Goal: Task Accomplishment & Management: Contribute content

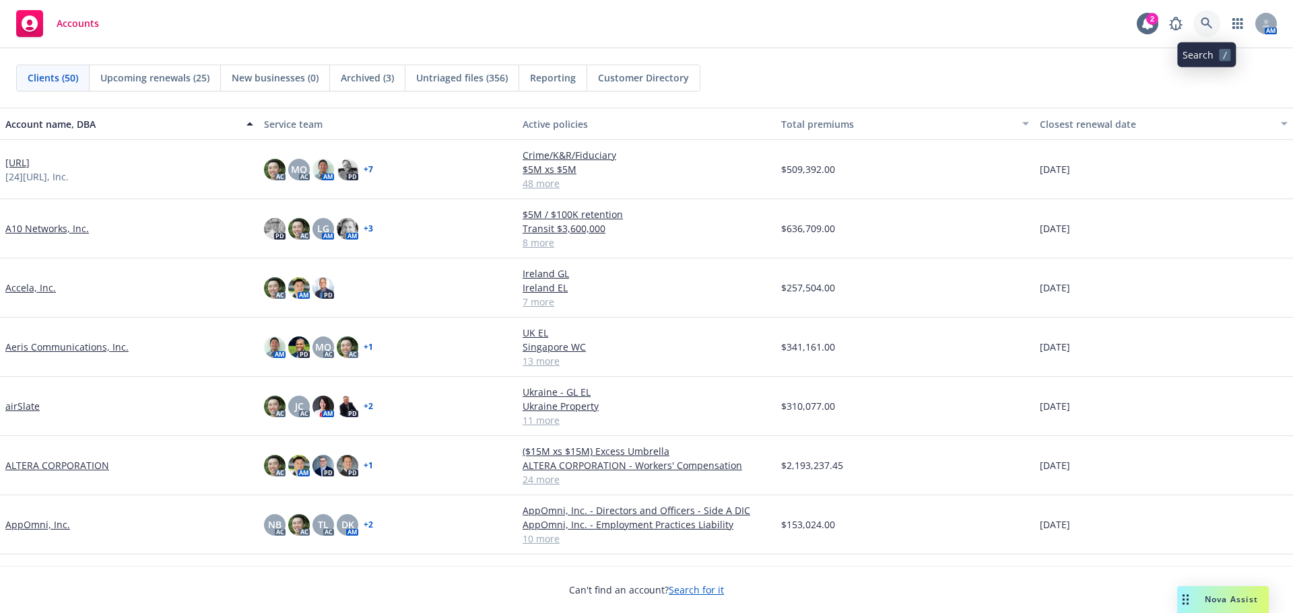
click at [1200, 24] on icon at bounding box center [1206, 24] width 12 height 12
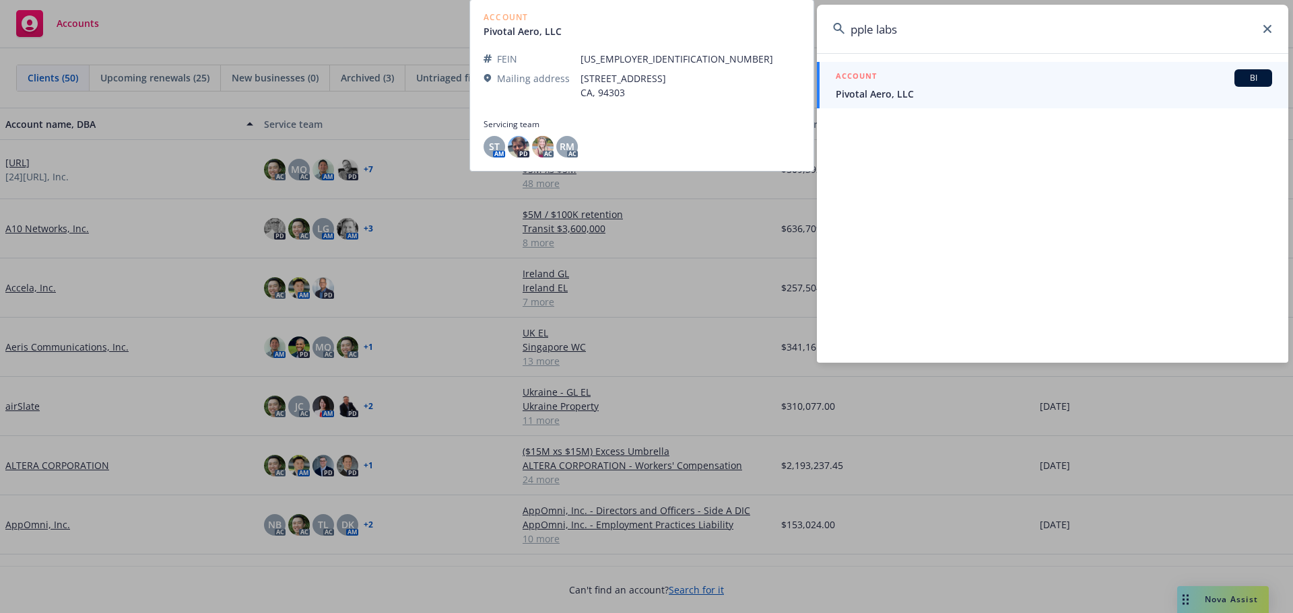
click at [937, 33] on input "pple labs" at bounding box center [1052, 29] width 471 height 48
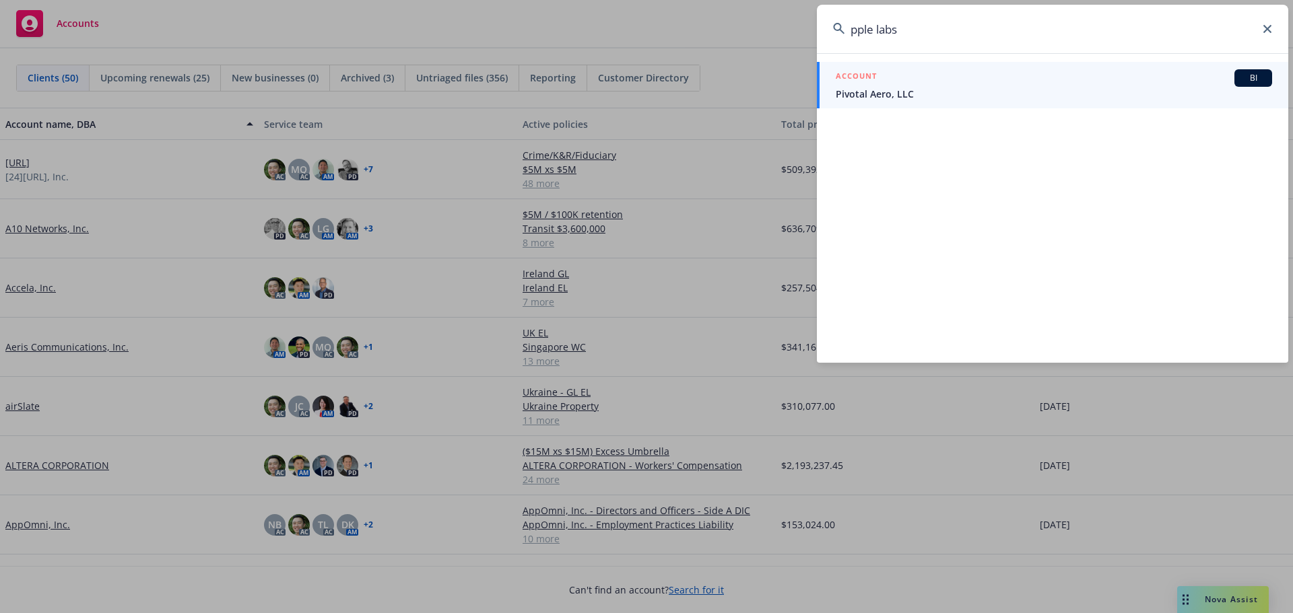
click at [937, 33] on input "pple labs" at bounding box center [1052, 29] width 471 height 48
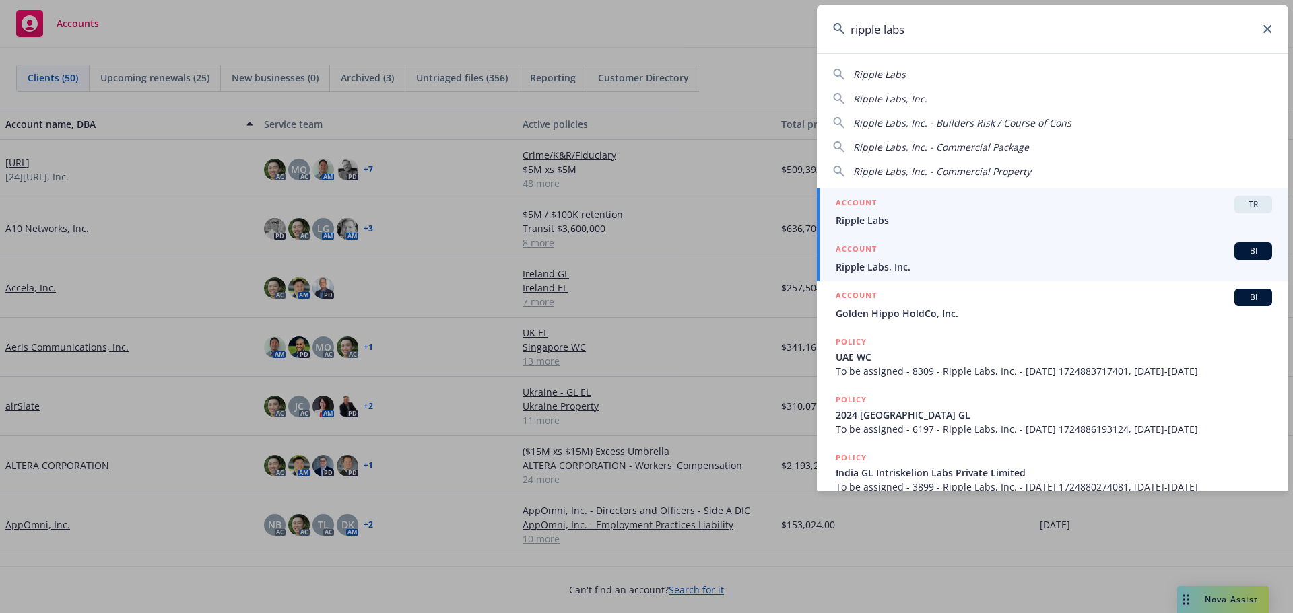
type input "ripple labs"
click at [921, 253] on div "ACCOUNT BI" at bounding box center [1053, 251] width 436 height 18
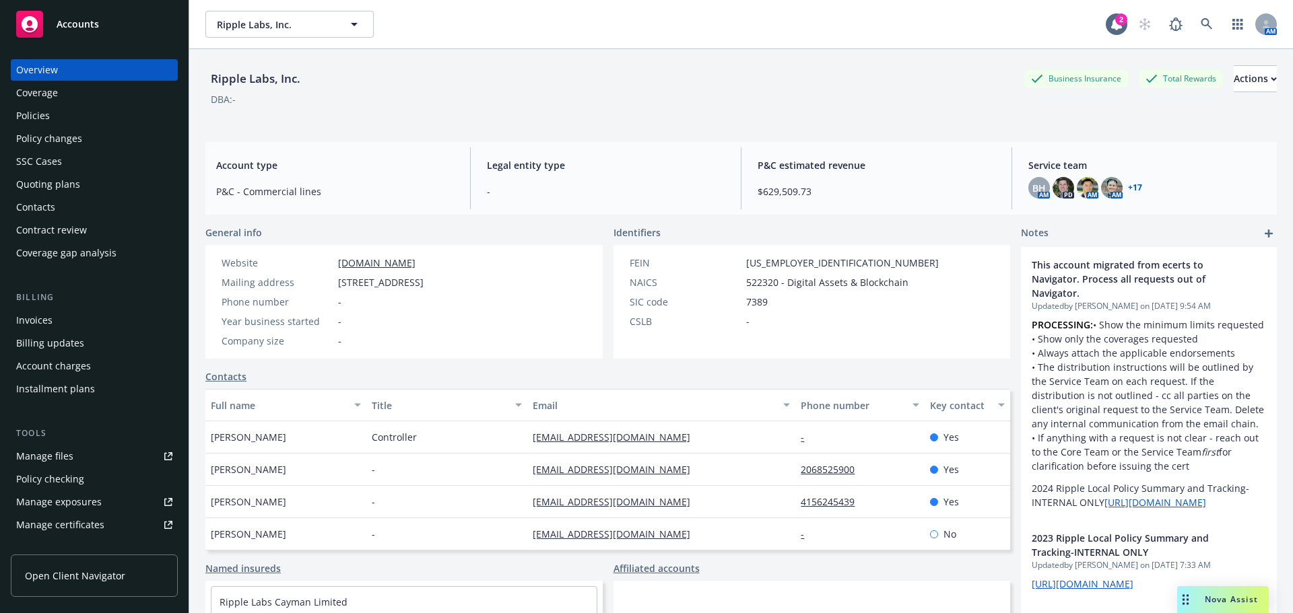
click at [151, 110] on div "Policies" at bounding box center [94, 116] width 156 height 22
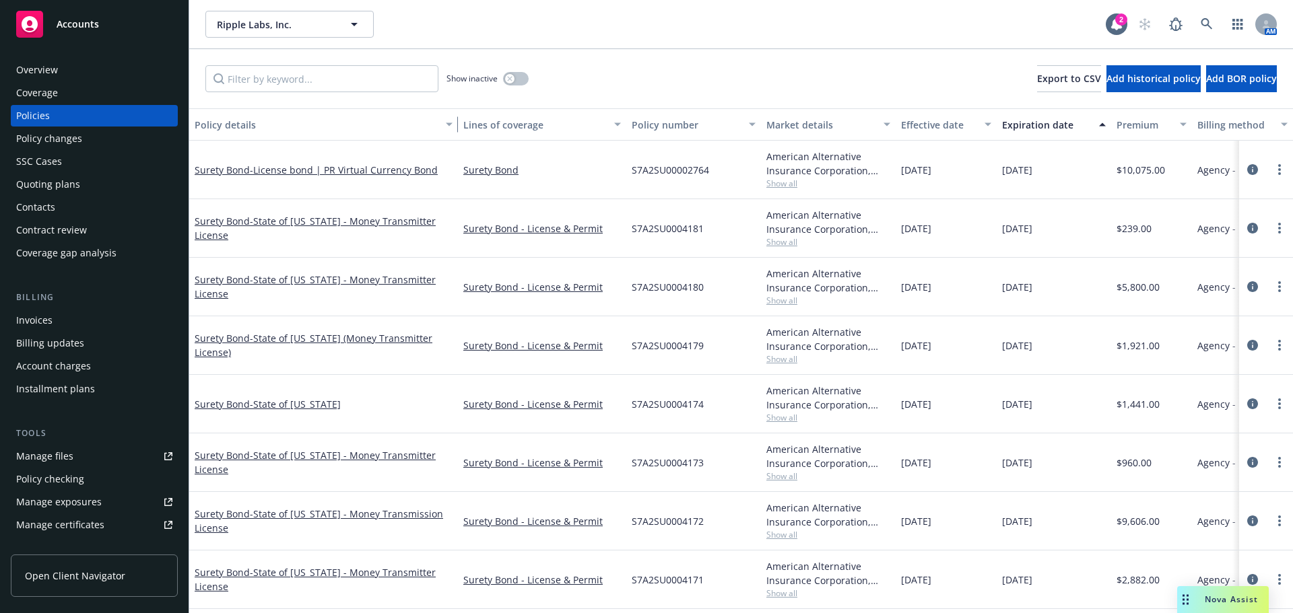
drag, startPoint x: 286, startPoint y: 128, endPoint x: 454, endPoint y: 129, distance: 167.6
click at [454, 129] on div "button" at bounding box center [451, 124] width 7 height 31
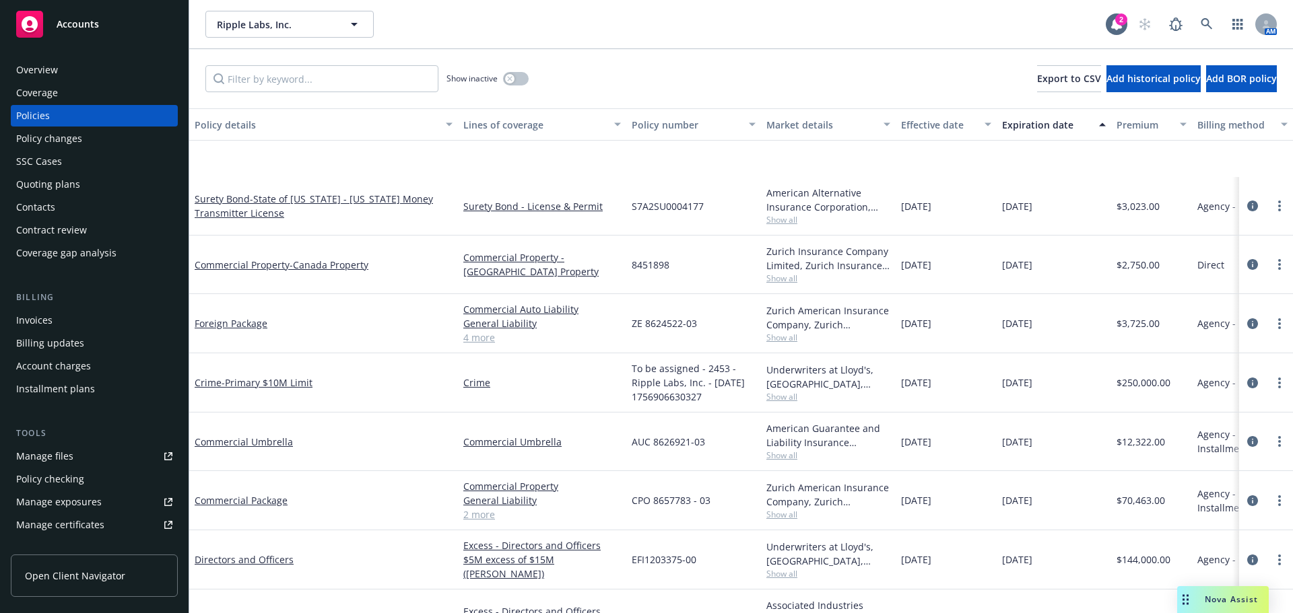
scroll to position [1548, 0]
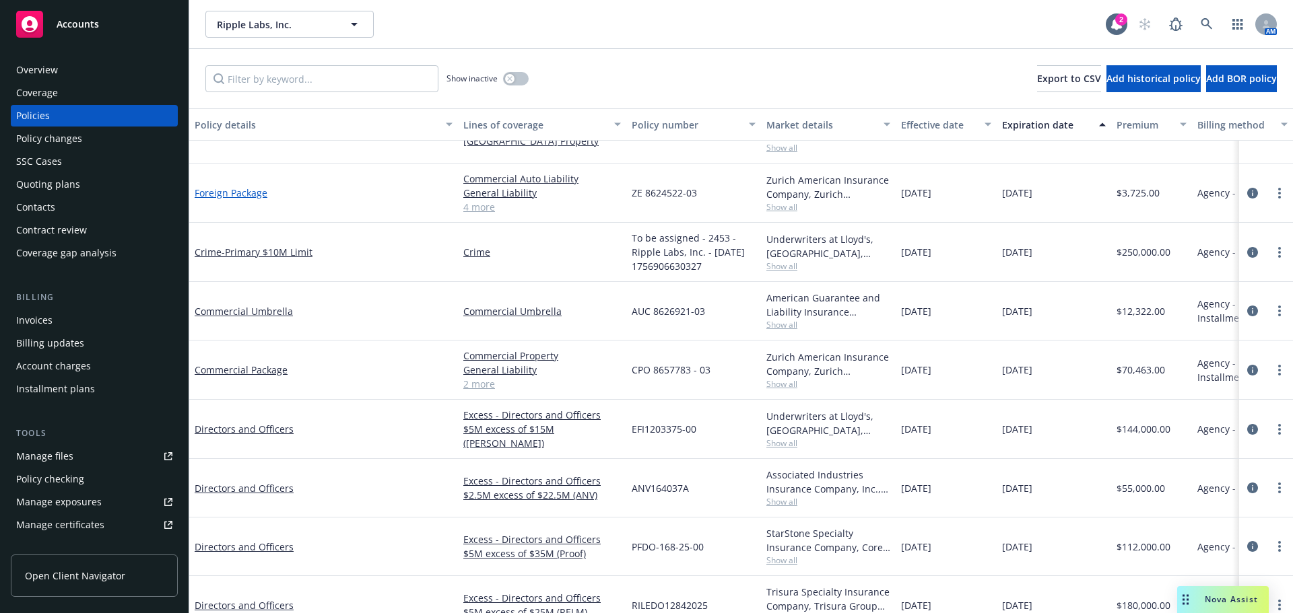
click at [261, 190] on link "Foreign Package" at bounding box center [231, 192] width 73 height 13
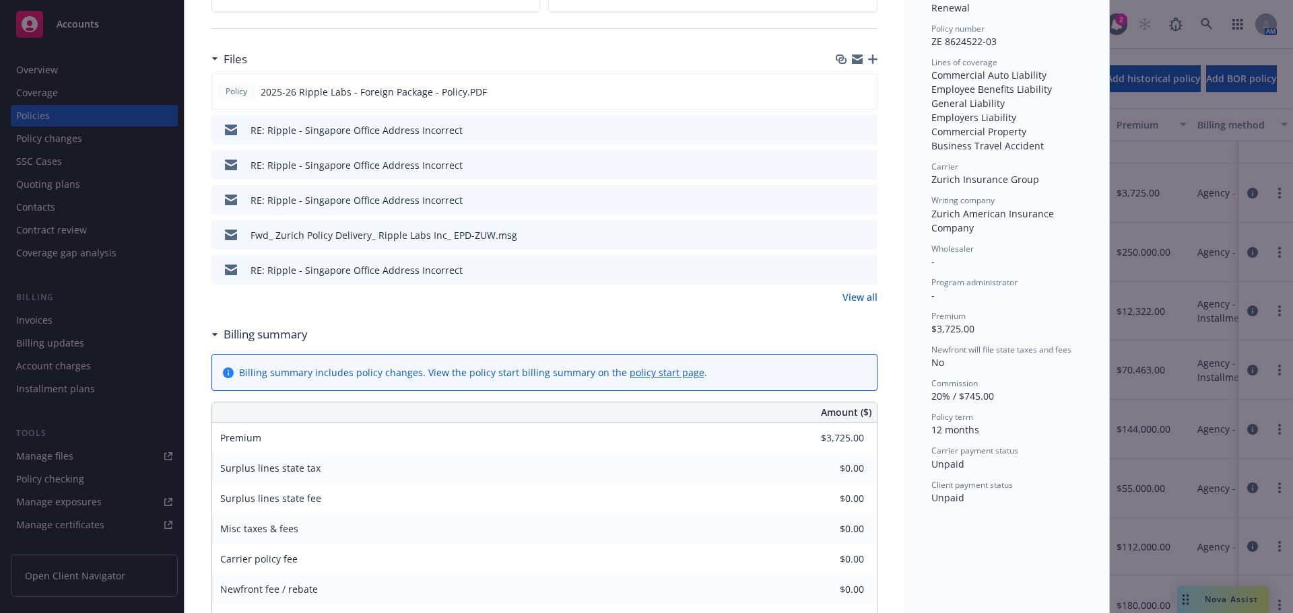
scroll to position [202, 0]
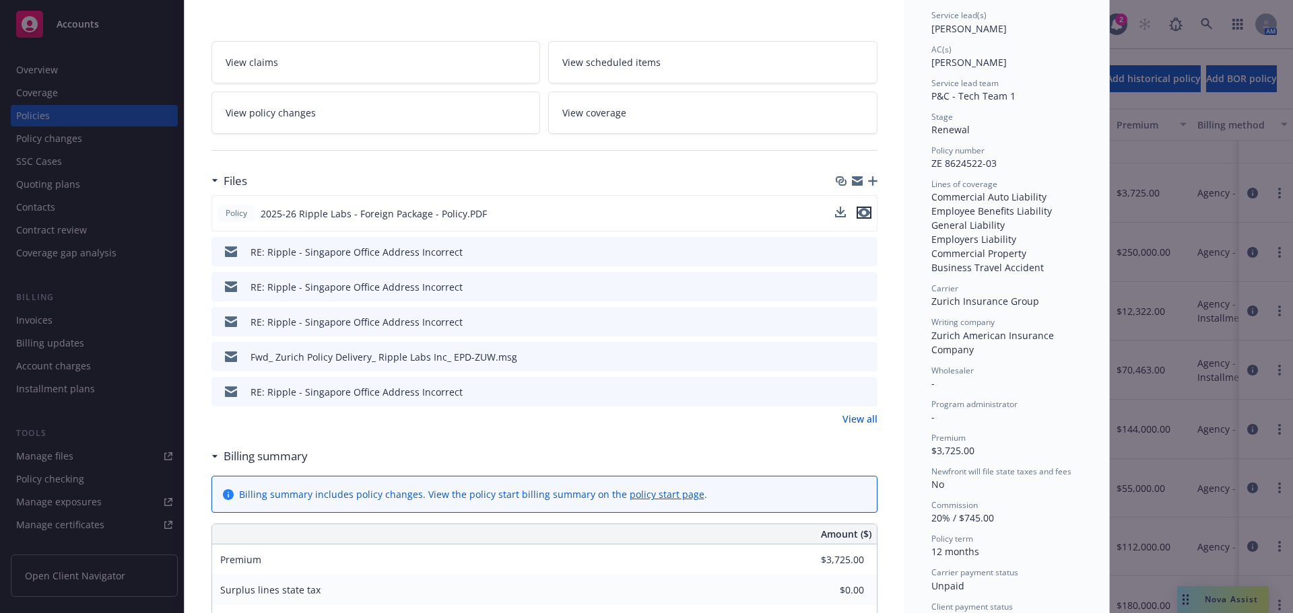
click at [861, 208] on icon "preview file" at bounding box center [864, 212] width 12 height 9
click at [868, 180] on icon "button" at bounding box center [872, 180] width 9 height 9
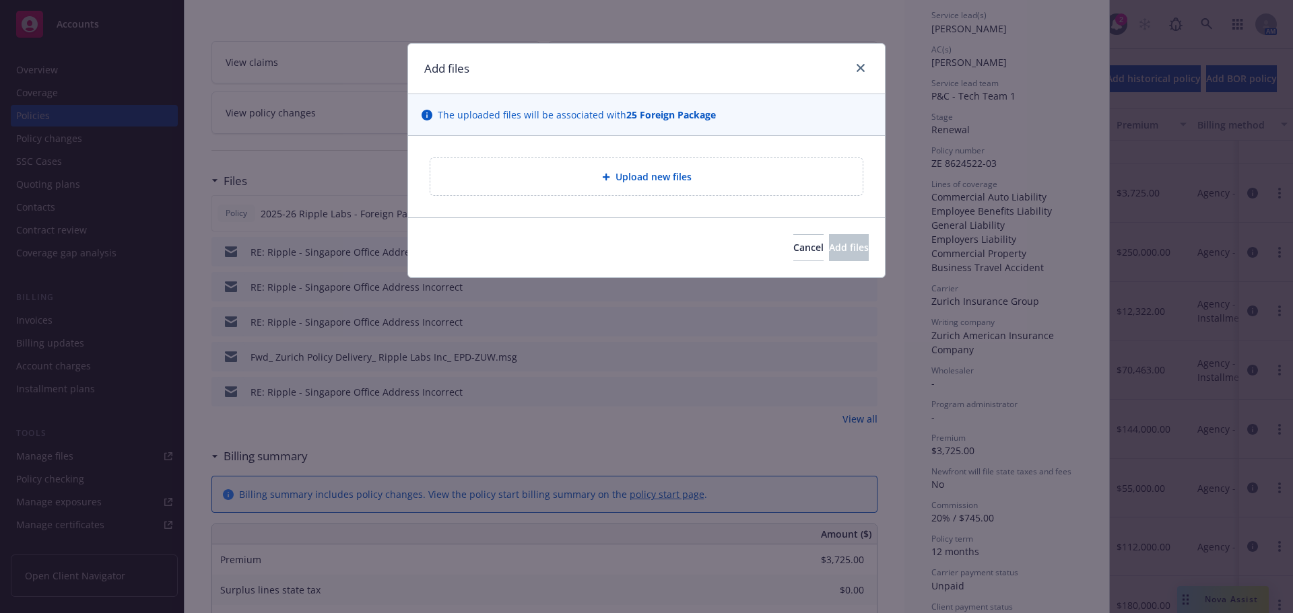
type textarea "x"
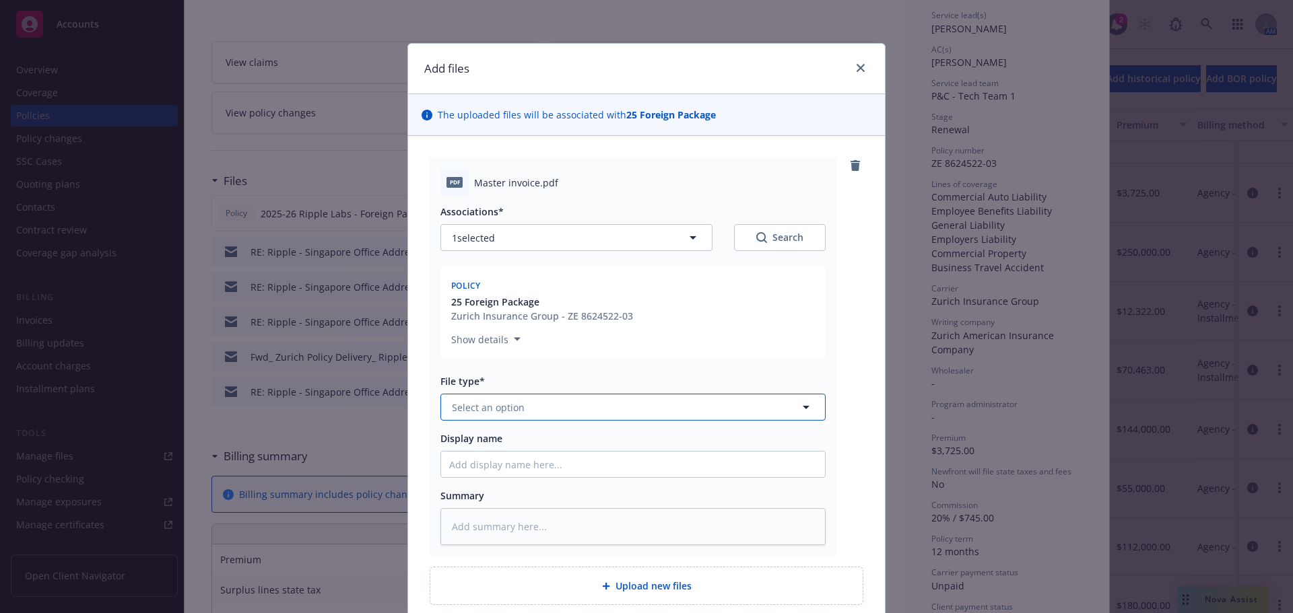
click at [598, 403] on button "Select an option" at bounding box center [632, 407] width 385 height 27
type input "invoi"
click at [541, 483] on div "Invoice - Third Party" at bounding box center [499, 481] width 101 height 20
click at [553, 463] on input "Display name" at bounding box center [633, 465] width 384 height 26
type textarea "x"
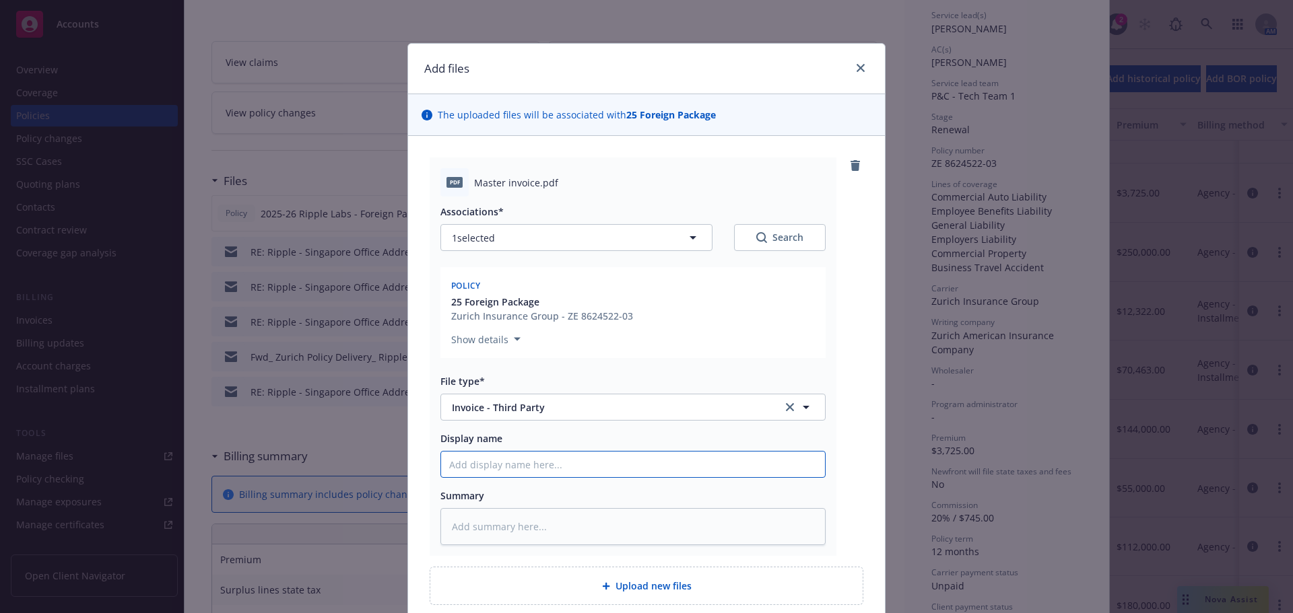
type input "2"
type textarea "x"
type input "20"
type textarea "x"
type input "202"
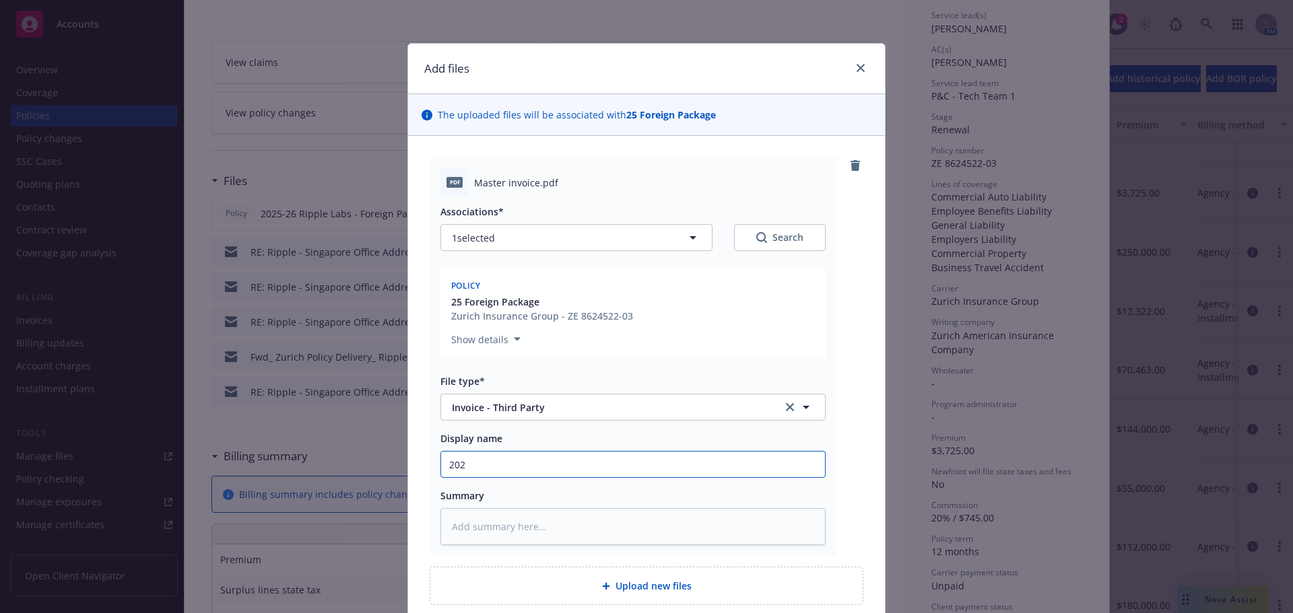
type textarea "x"
type input "2025"
type textarea "x"
type input "2025-2"
type textarea "x"
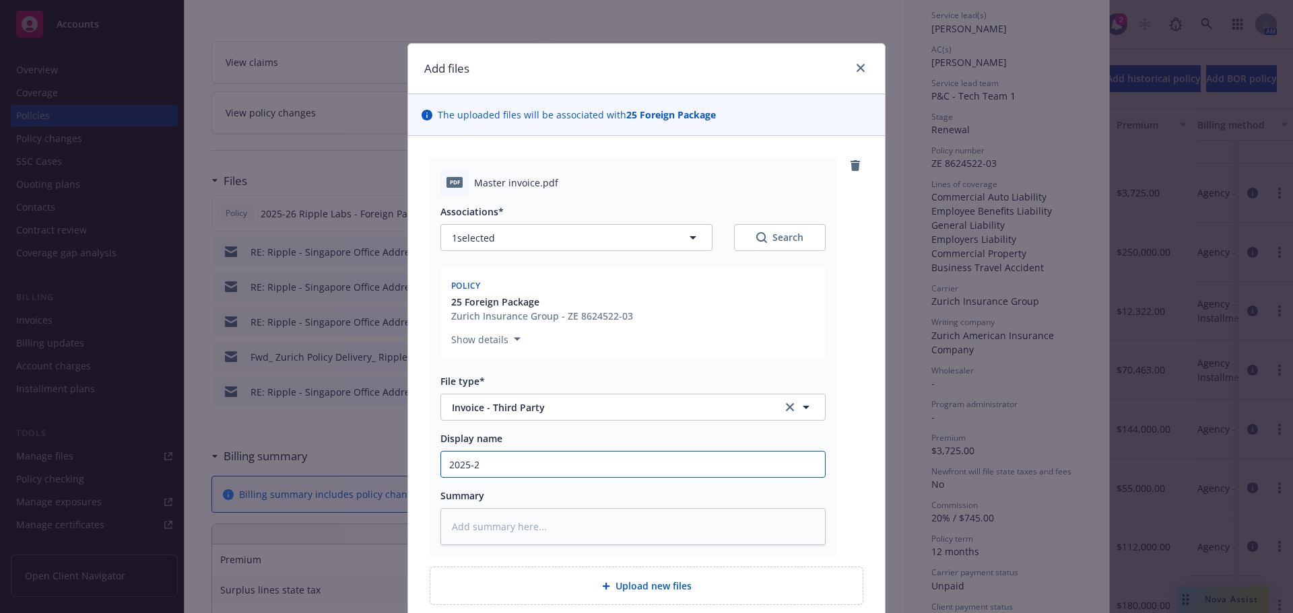
type input "2025-26"
type textarea "x"
type input "2025-26"
type textarea "x"
type input "2025-26 Ri"
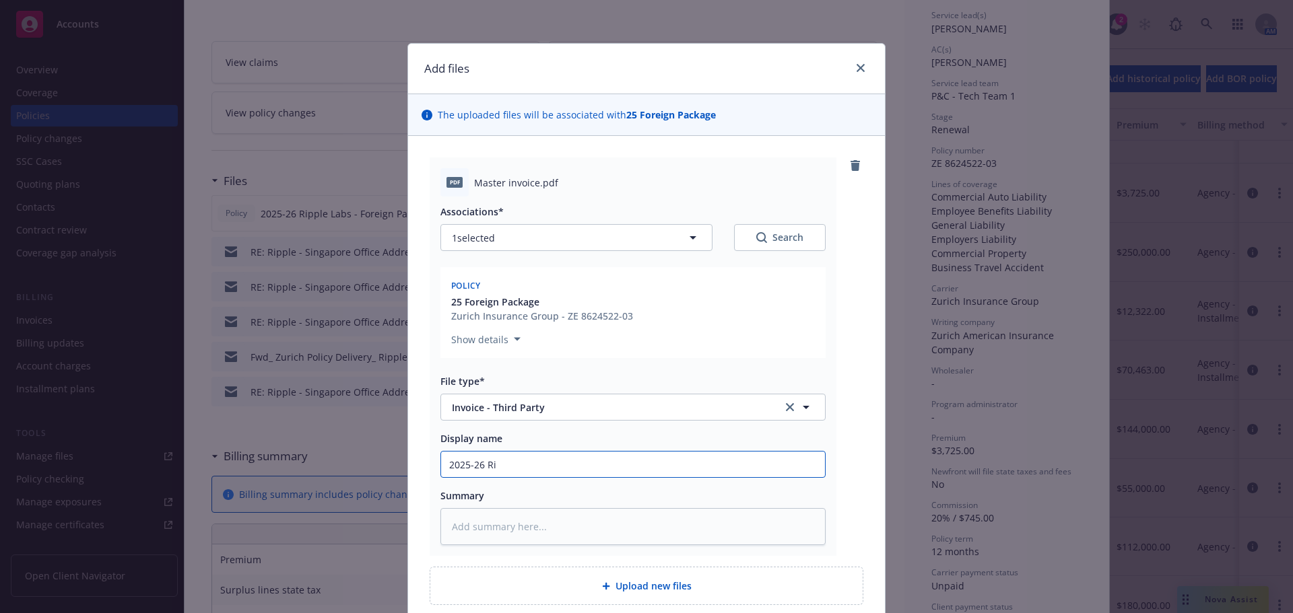
type textarea "x"
type input "2025-26 Rip"
type textarea "x"
type input "2025-26 Rippl"
type textarea "x"
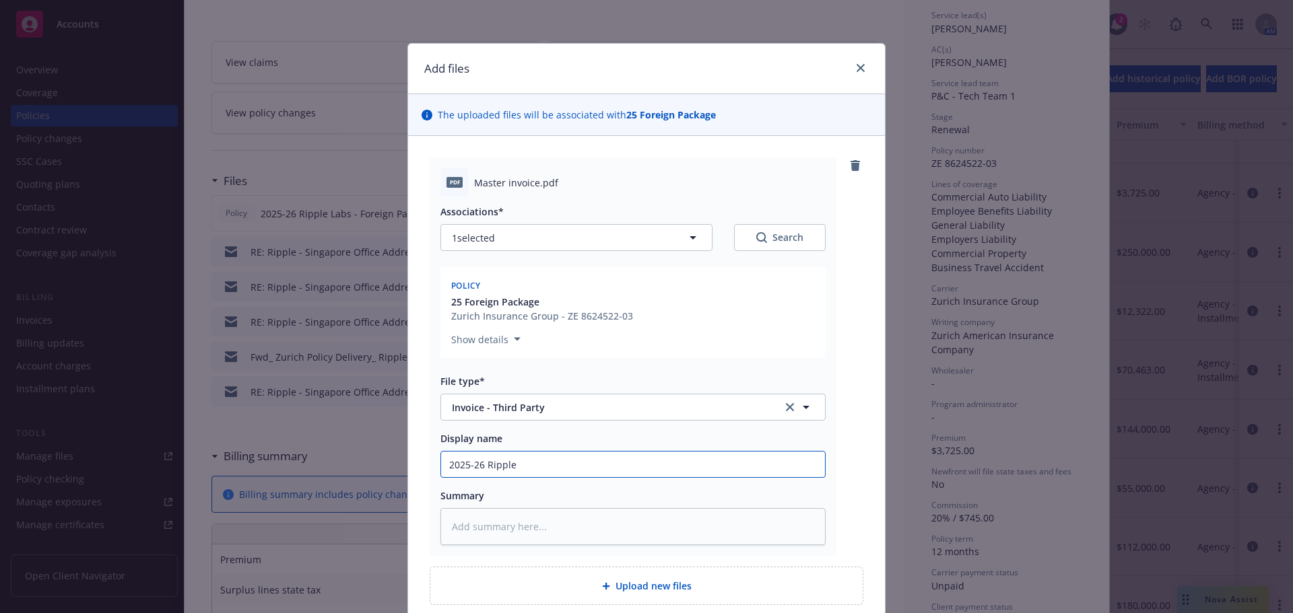
type input "2025-26 Ripple"
type textarea "x"
type input "2025-26 Ripple L"
type textarea "x"
type input "2025-26 Ripple La"
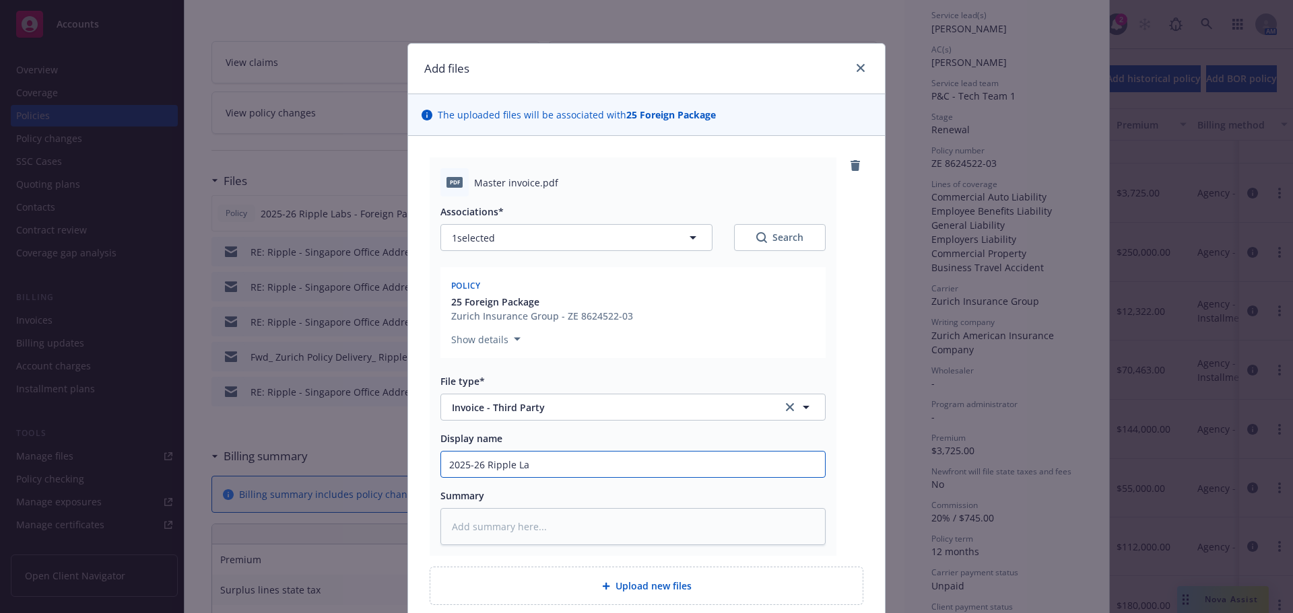
type textarea "x"
type input "2025-26 Ripple Lab"
type textarea "x"
type input "2025-26 Ripple Labs"
type textarea "x"
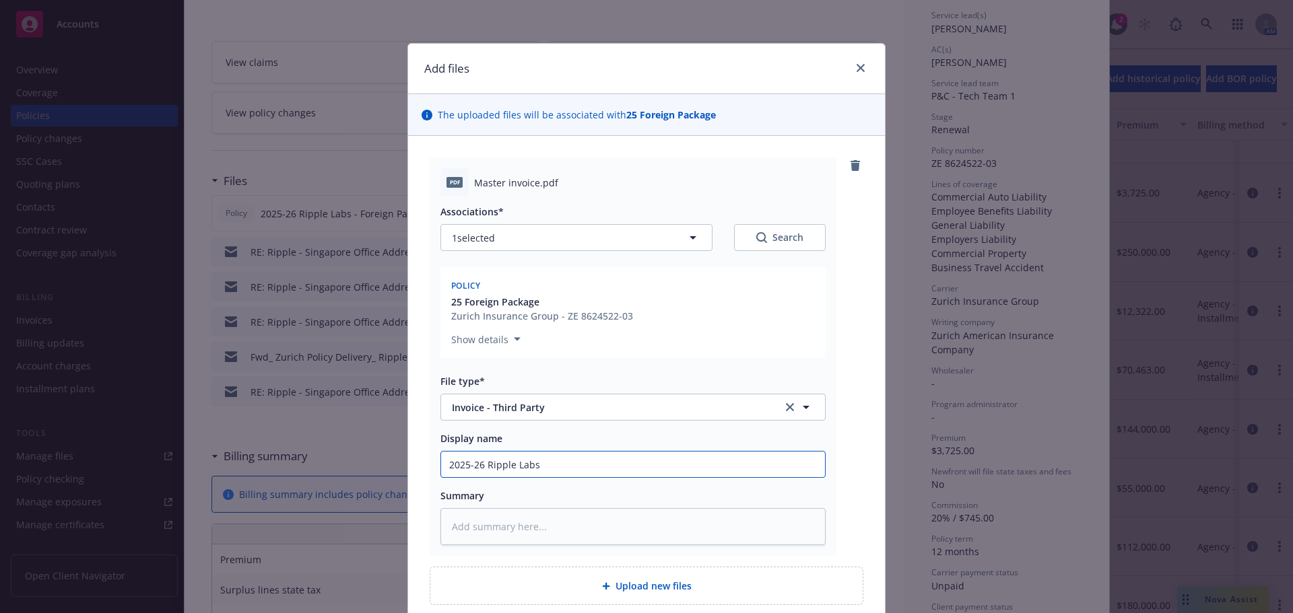
type input "2025-26 Ripple Labs -"
type textarea "x"
type input "2025-26 Ripple Labs - F"
type textarea "x"
type input "2025-26 Ripple Labs - Fo"
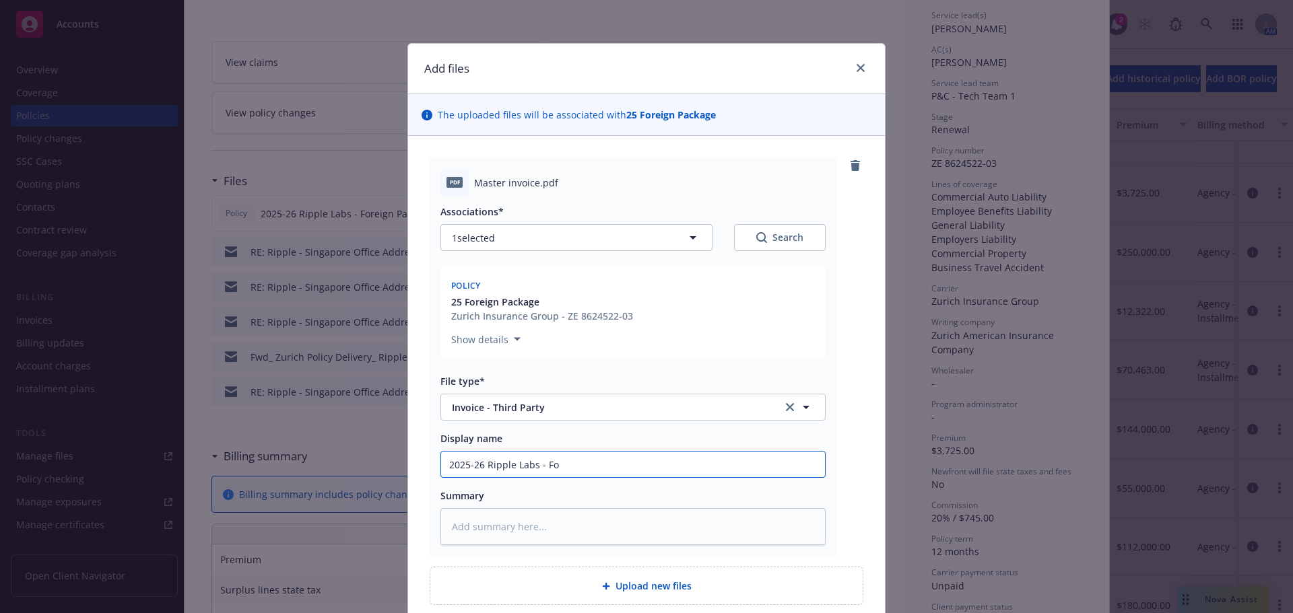
type textarea "x"
type input "2025-26 Ripple Labs - For"
type textarea "x"
type input "2025-26 Ripple Labs - Fore"
type textarea "x"
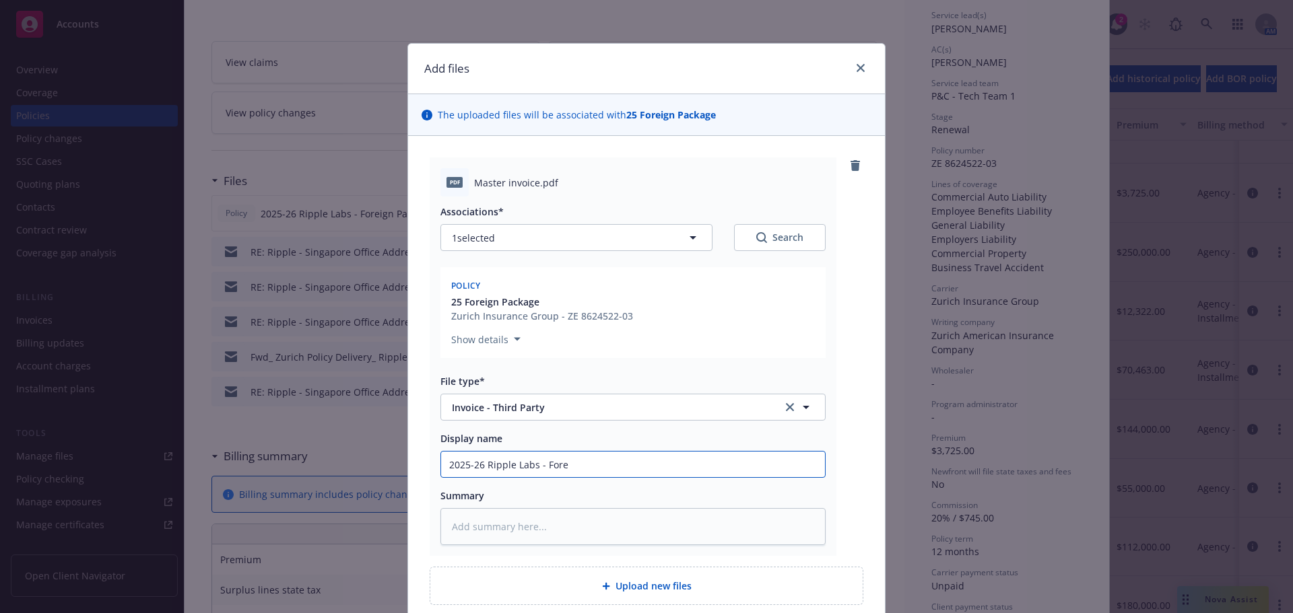
type input "2025-26 Ripple Labs - Forei"
type textarea "x"
type input "2025-26 Ripple Labs - Forein"
type textarea "x"
type input "2025-26 Ripple Labs - Forei"
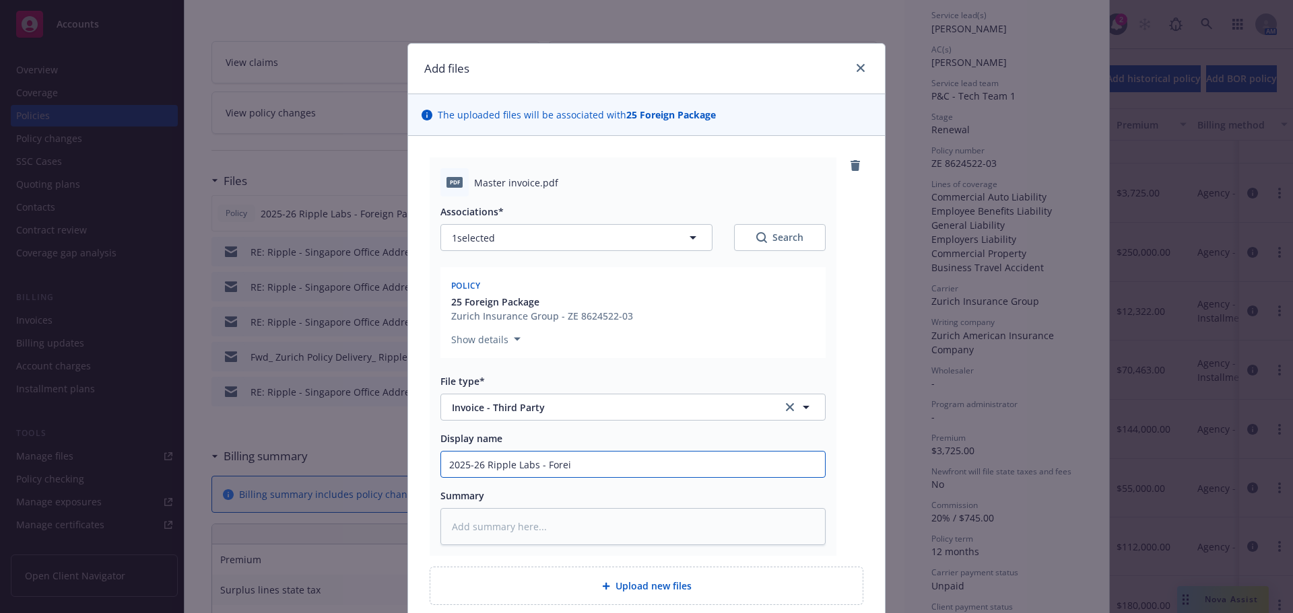
type textarea "x"
type input "2025-26 Ripple Labs - Foreig"
type textarea "x"
type input "2025-26 Ripple Labs - Foreign"
type textarea "x"
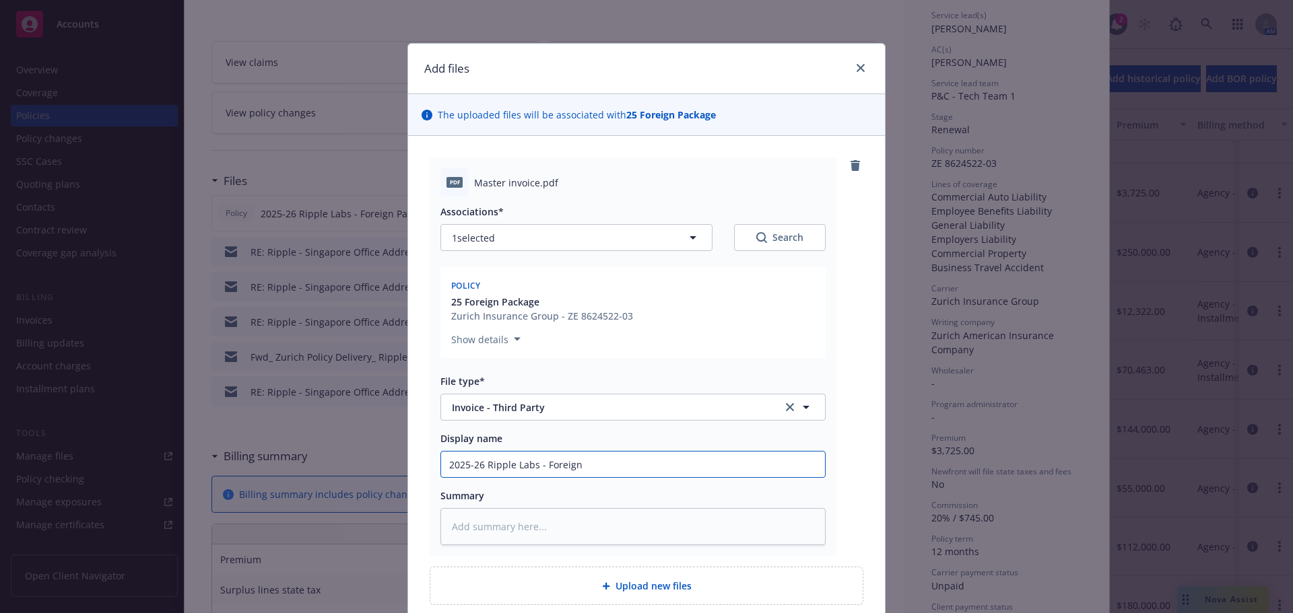
type input "2025-26 Ripple Labs - Foreign P"
type textarea "x"
type input "2025-26 Ripple Labs - Foreign Pa"
type textarea "x"
type input "2025-26 Ripple Labs - Foreign Pac"
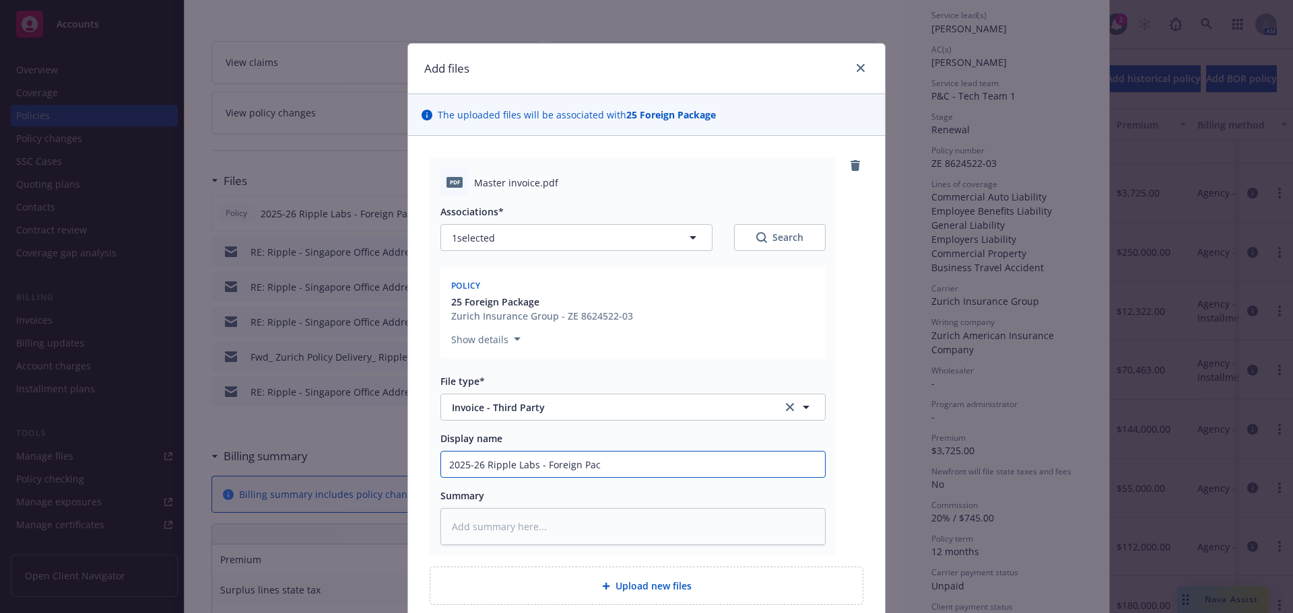
type textarea "x"
type input "2025-26 Ripple Labs - Foreign Pack"
type textarea "x"
type input "2025-26 Ripple Labs - Foreign Packag"
type textarea "x"
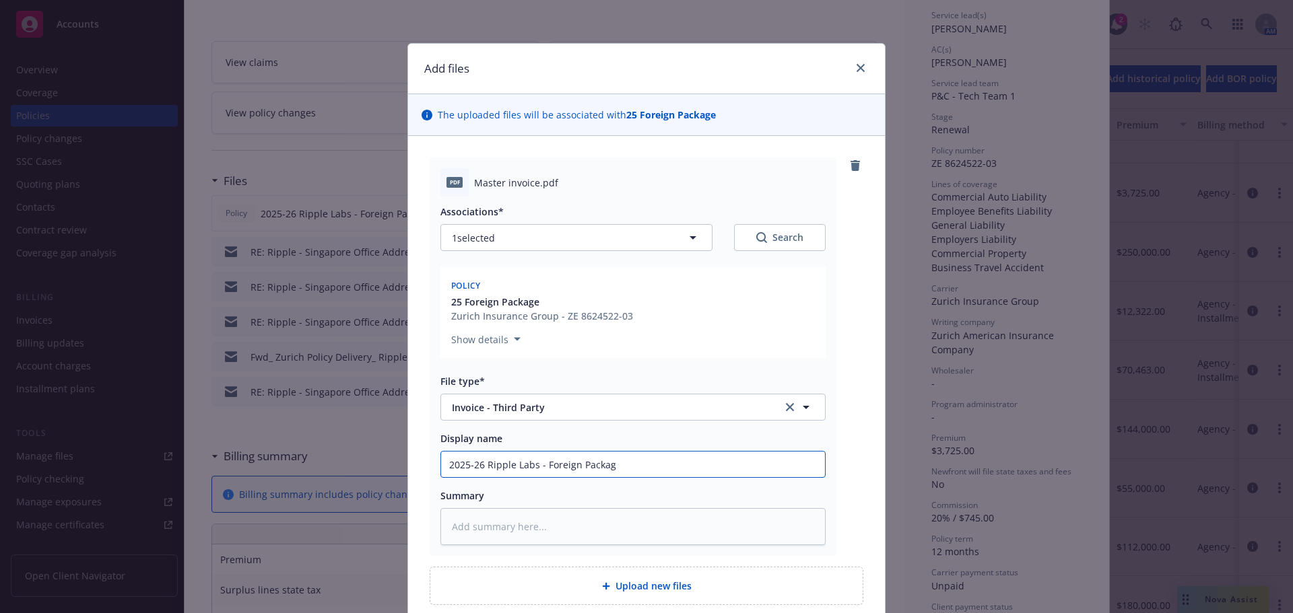
type input "2025-26 Ripple Labs - Foreign Package"
type textarea "x"
type input "2025-26 Ripple Labs - Foreign Package"
type textarea "x"
type input "2025-26 Ripple Labs - Foreign Package -"
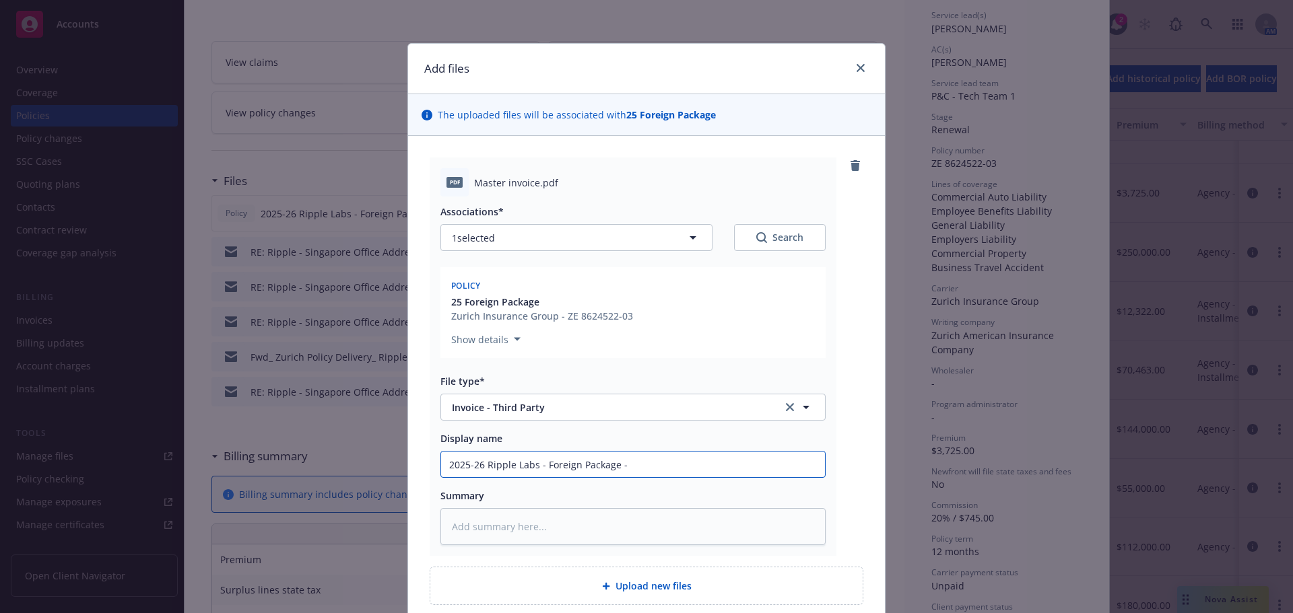
type textarea "x"
type input "2025-26 Ripple Labs - Foreign Package -"
type textarea "x"
type input "2025-26 Ripple Labs - Foreign Package - C"
type textarea "x"
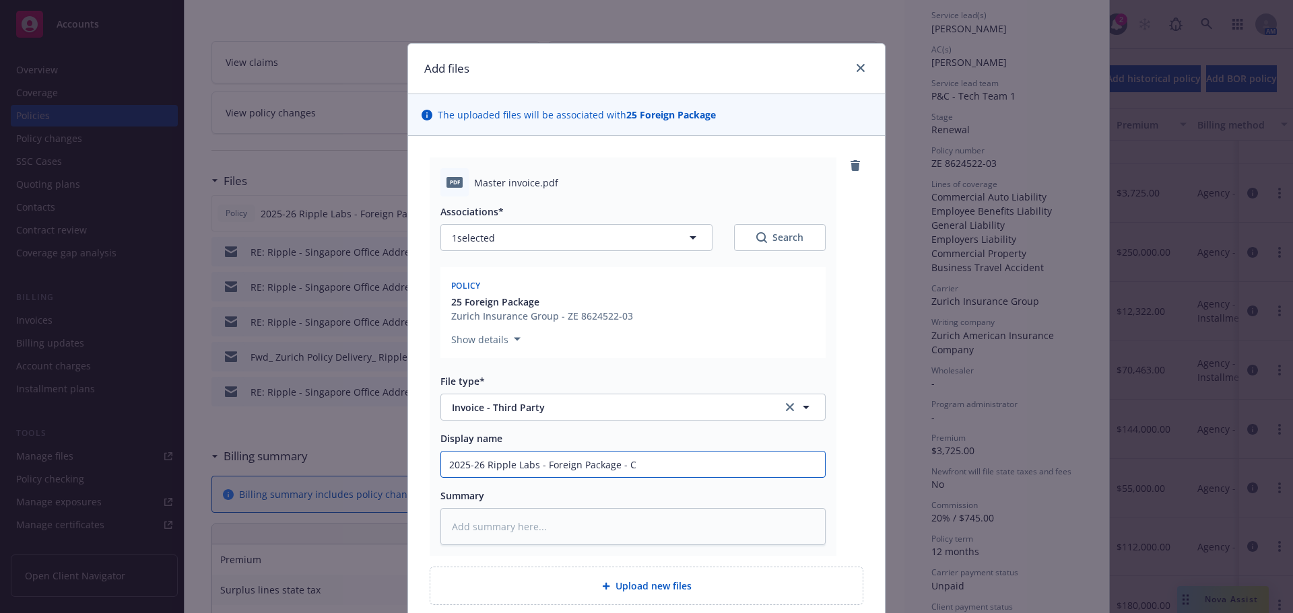
type input "2025-26 Ripple Labs - Foreign Package - Ca"
type textarea "x"
type input "2025-26 Ripple Labs - Foreign Package - [PERSON_NAME]"
type textarea "x"
type input "2025-26 Ripple Labs - Foreign Package - [PERSON_NAME]"
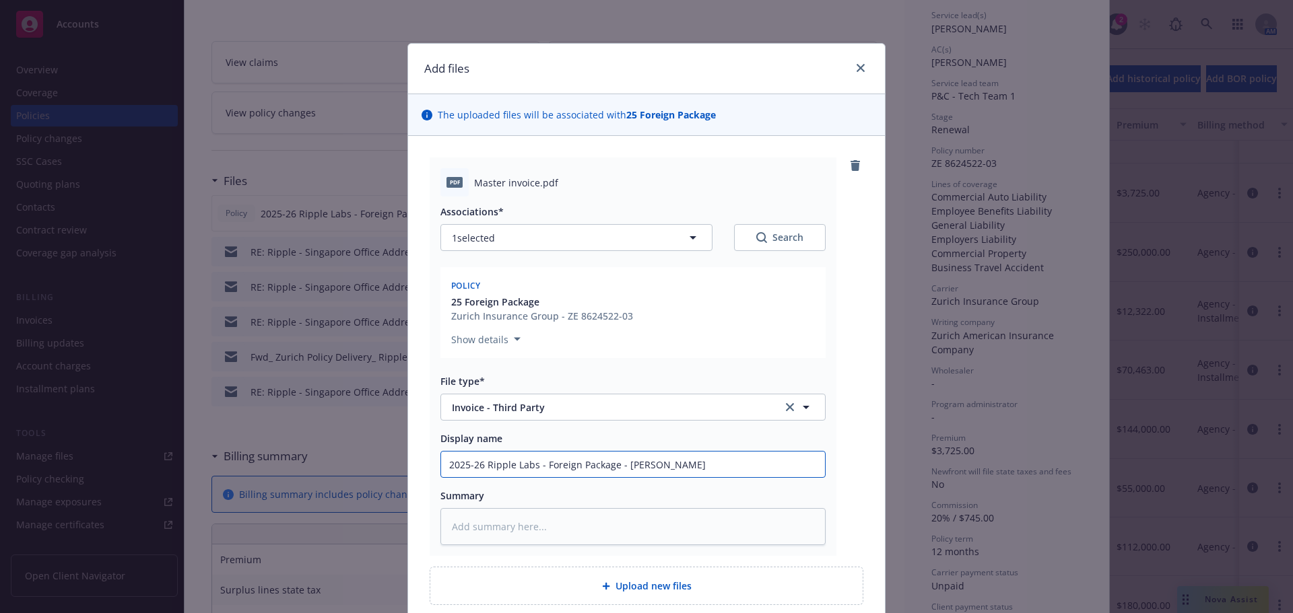
type textarea "x"
type input "2025-26 Ripple Labs - Foreign Package - [PERSON_NAME]"
type textarea "x"
type input "2025-26 Ripple Labs - Foreign Package - Carrier"
type textarea "x"
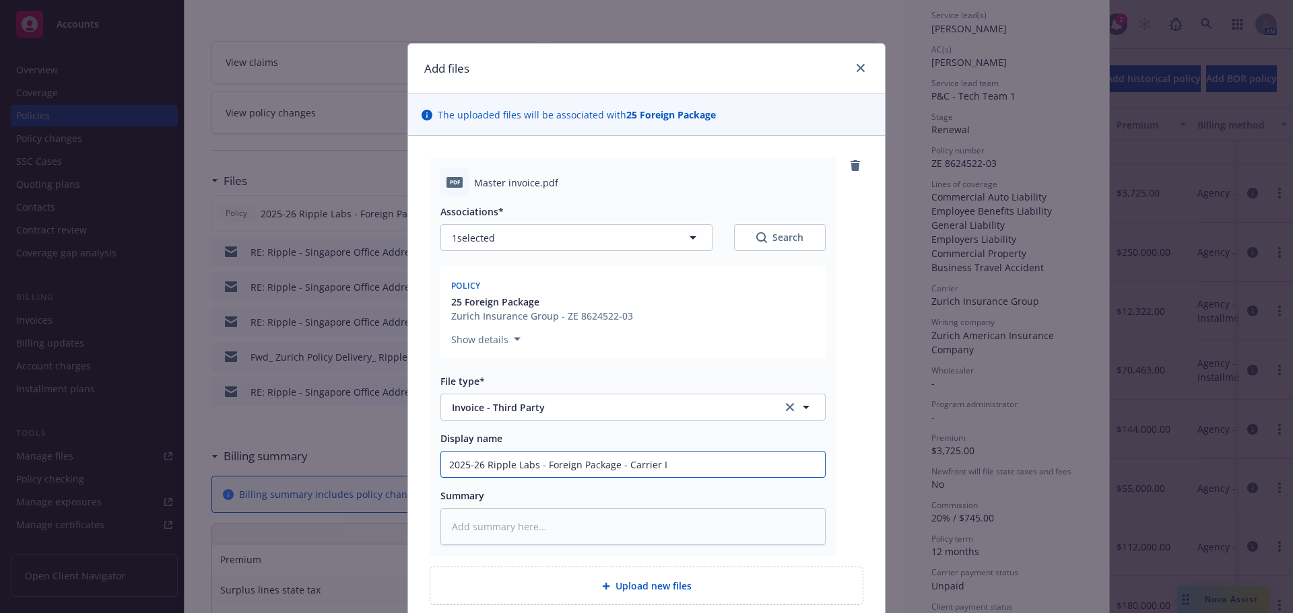
type input "2025-26 Ripple Labs - Foreign Package - Carrier In"
type textarea "x"
type input "2025-26 Ripple Labs - Foreign Package - Carrier Invo"
type textarea "x"
type input "2025-26 Ripple Labs - Foreign Package - Carrier Invoic"
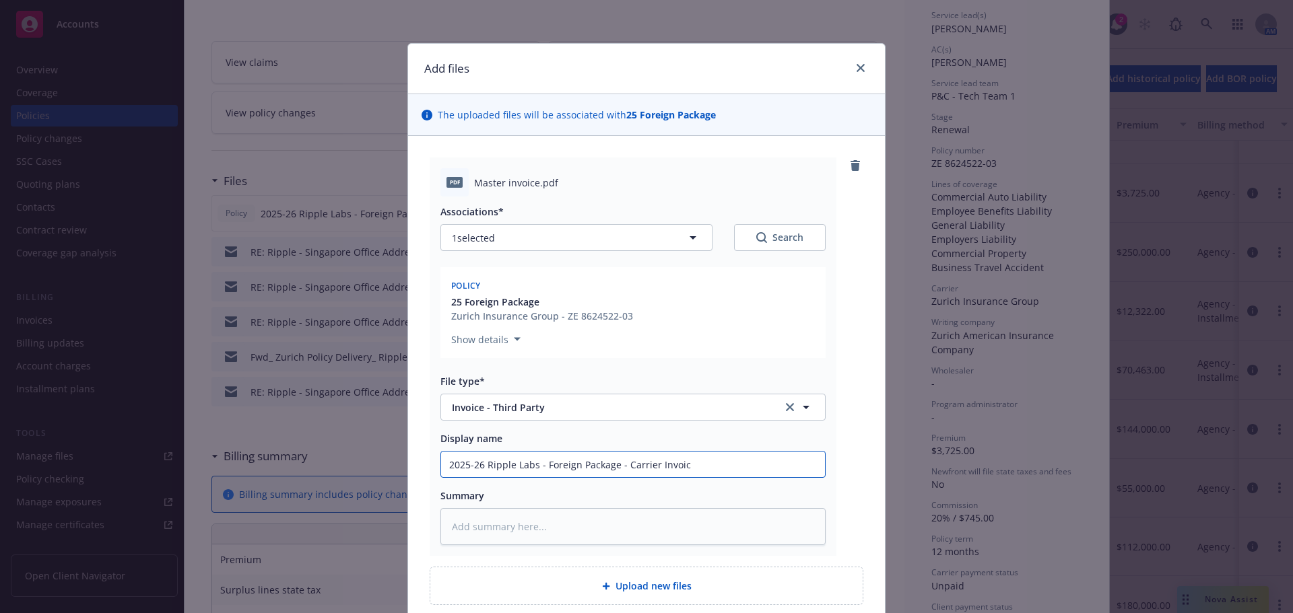
type textarea "x"
type input "2025-26 Ripple Labs - Foreign Package - Carrier Invoice"
type textarea "x"
type input "2025-26 Ripple Labs - Foreign Package - Carrier Invoice"
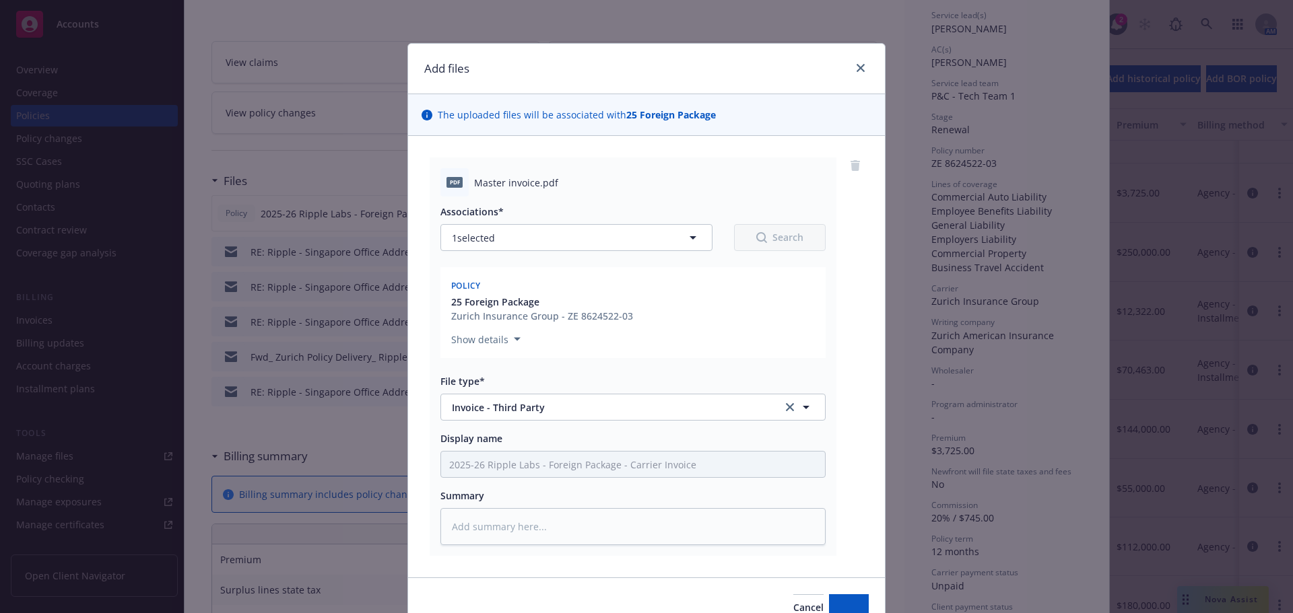
type textarea "x"
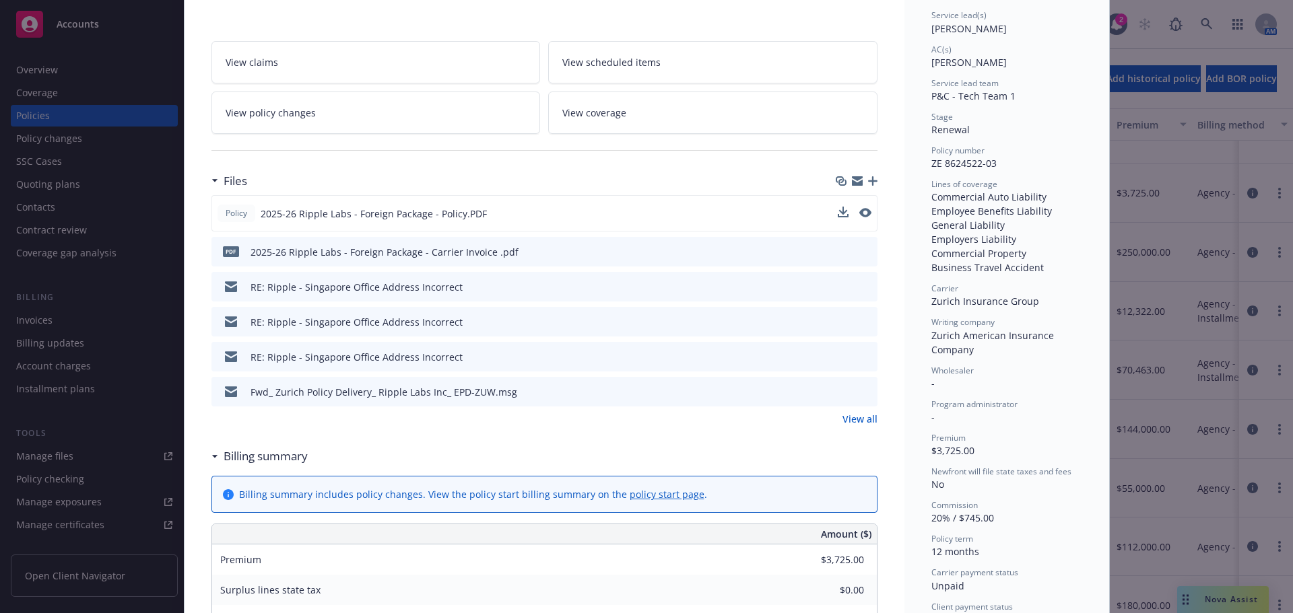
click at [957, 384] on div "Wholesaler -" at bounding box center [1006, 378] width 151 height 26
